Goal: Task Accomplishment & Management: Manage account settings

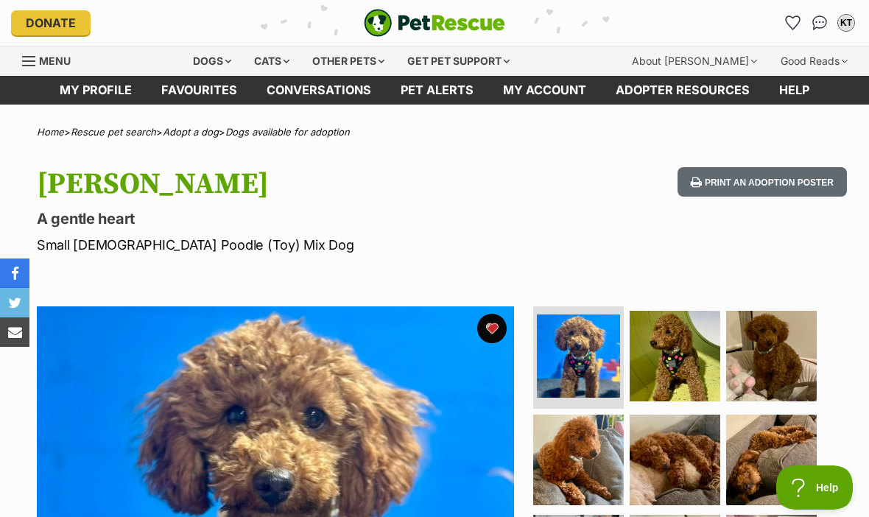
click at [197, 95] on link "Favourites" at bounding box center [199, 90] width 105 height 29
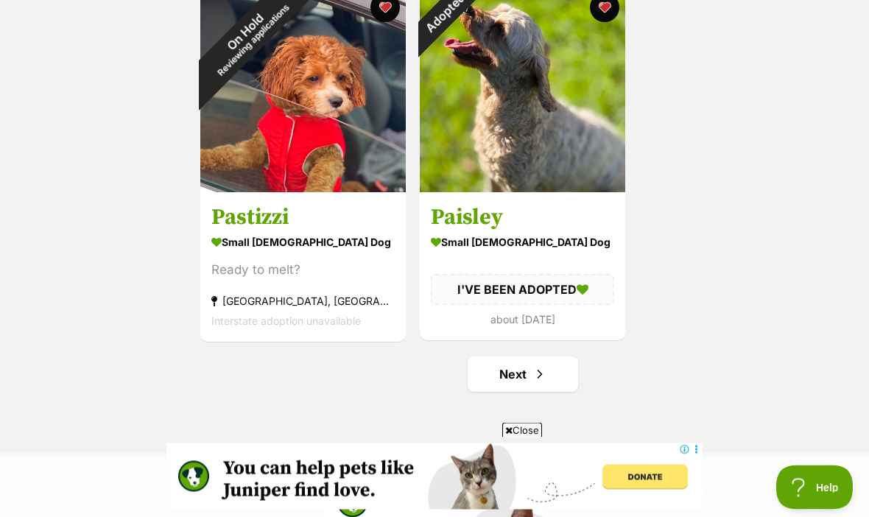
scroll to position [2525, 0]
click at [513, 373] on link "Next" at bounding box center [523, 373] width 110 height 35
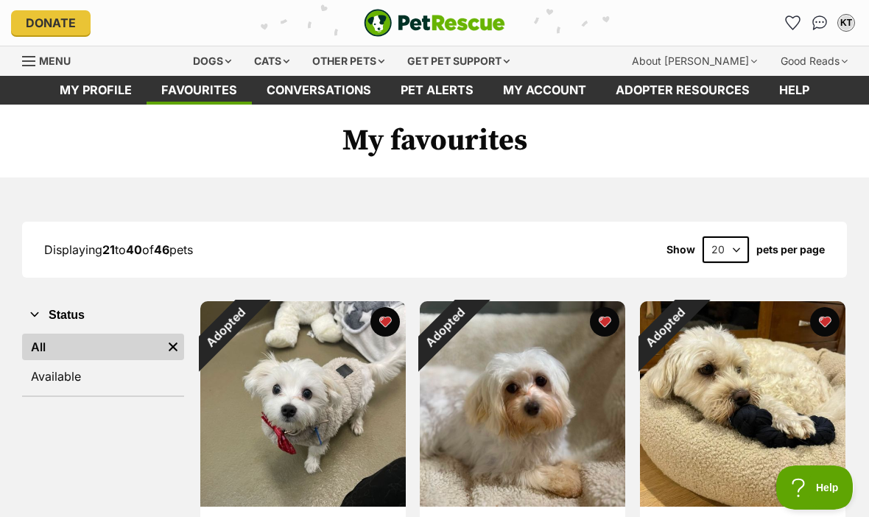
click at [64, 373] on link "Available" at bounding box center [103, 376] width 162 height 27
